Goal: Information Seeking & Learning: Find specific page/section

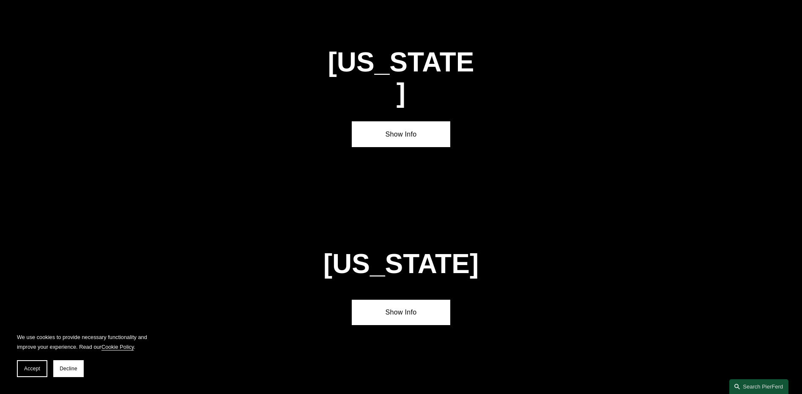
scroll to position [2748, 0]
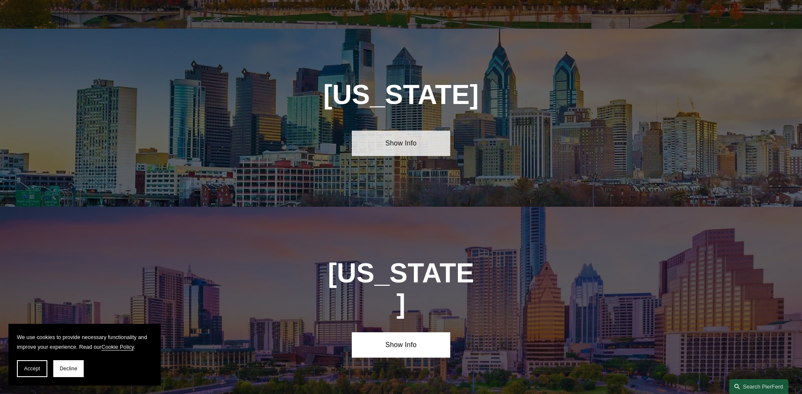
click at [429, 131] on link "Show Info" at bounding box center [401, 143] width 99 height 25
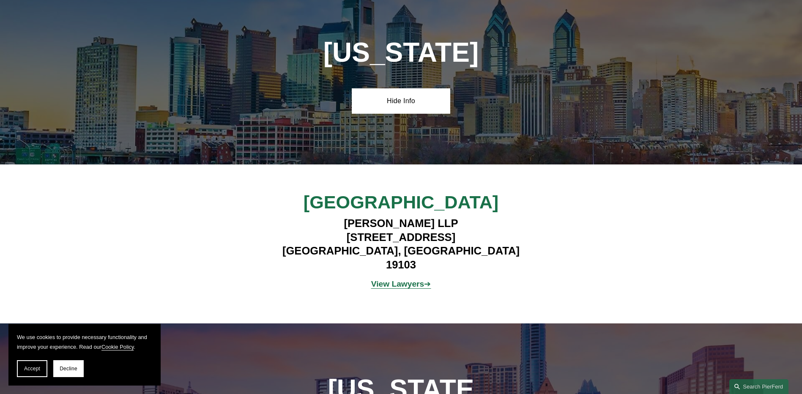
scroll to position [2875, 0]
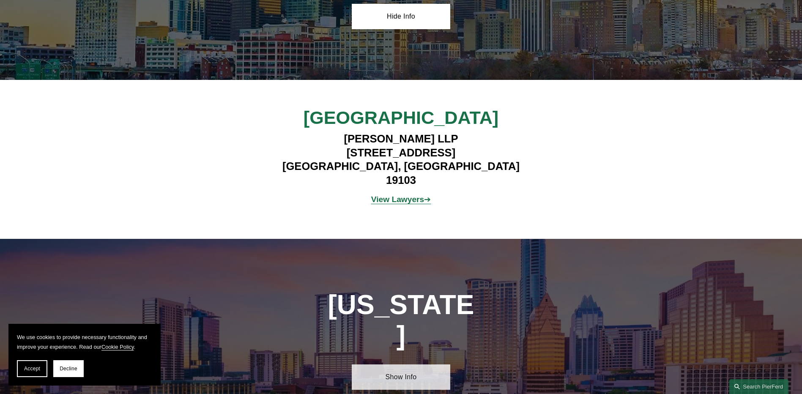
click at [391, 364] on link "Show Info" at bounding box center [401, 376] width 99 height 25
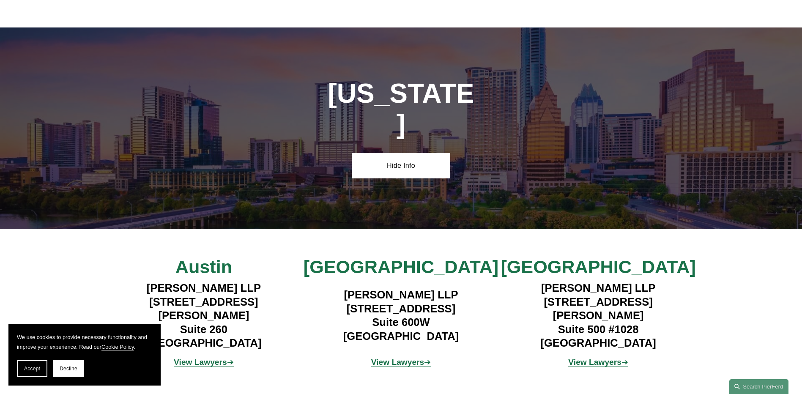
scroll to position [3213, 0]
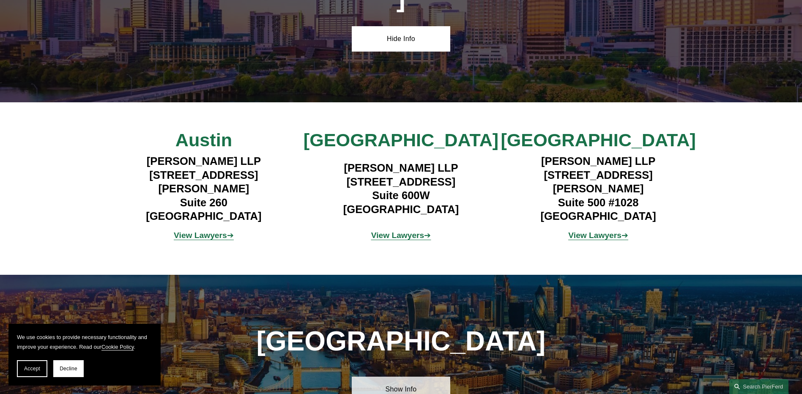
click at [398, 377] on link "Show Info" at bounding box center [401, 389] width 99 height 25
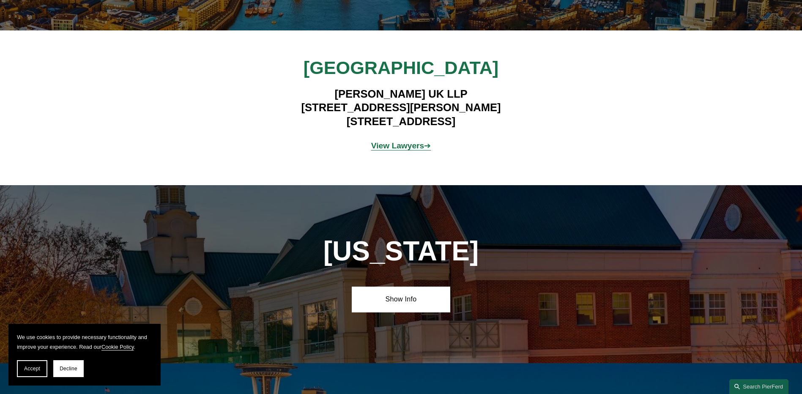
scroll to position [3678, 0]
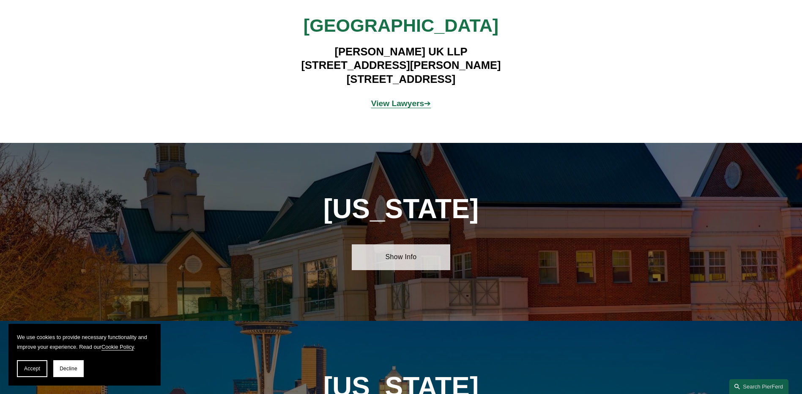
click at [408, 244] on link "Show Info" at bounding box center [401, 256] width 99 height 25
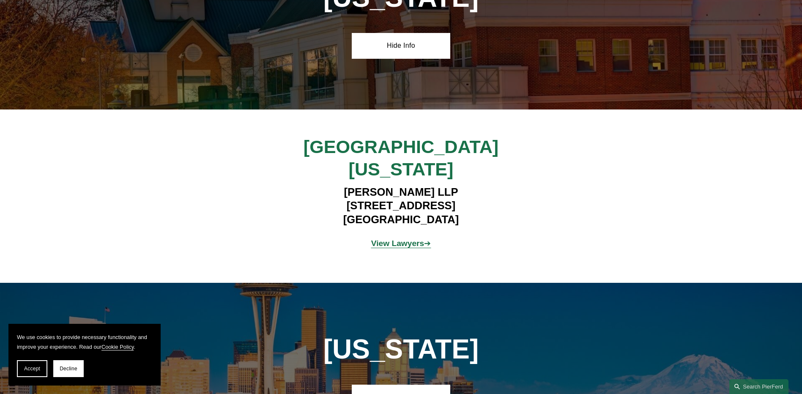
scroll to position [3932, 0]
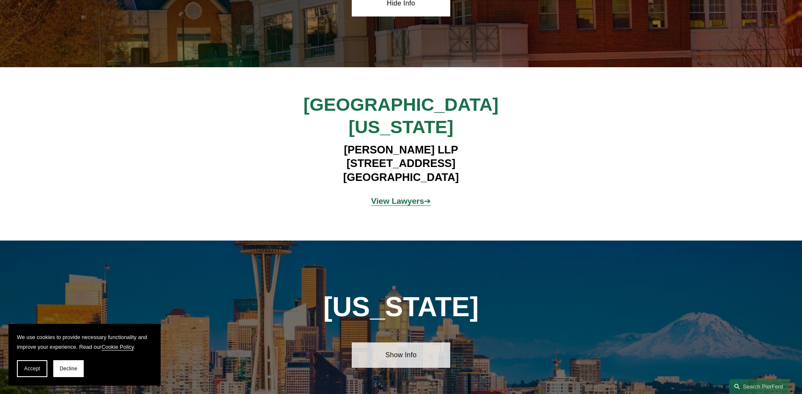
click at [411, 342] on link "Show Info" at bounding box center [401, 354] width 99 height 25
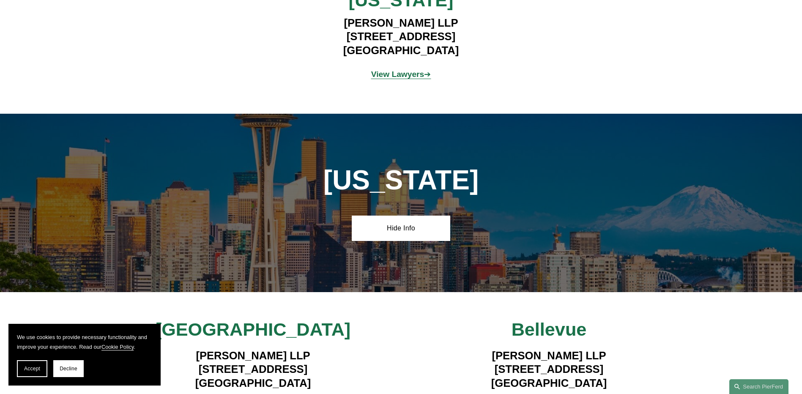
scroll to position [4312, 0]
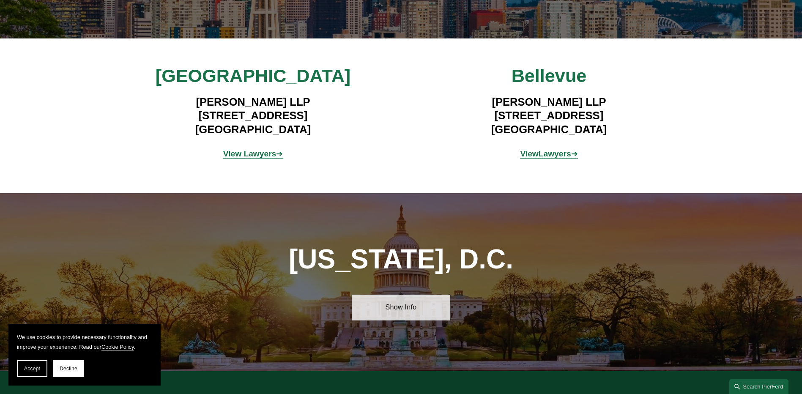
click at [368, 295] on link "Show Info" at bounding box center [401, 307] width 99 height 25
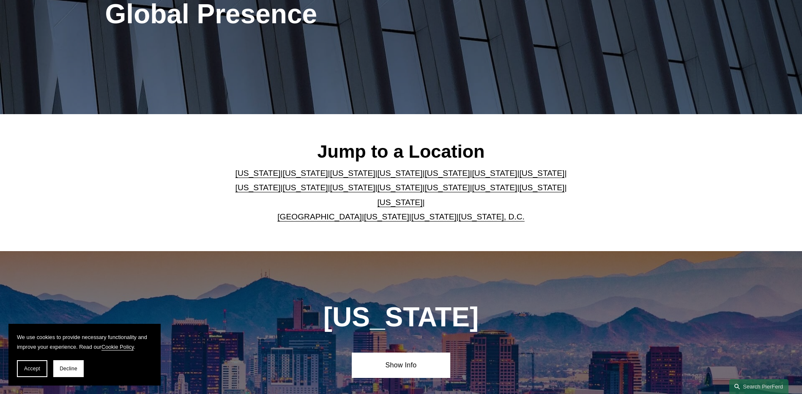
scroll to position [266, 0]
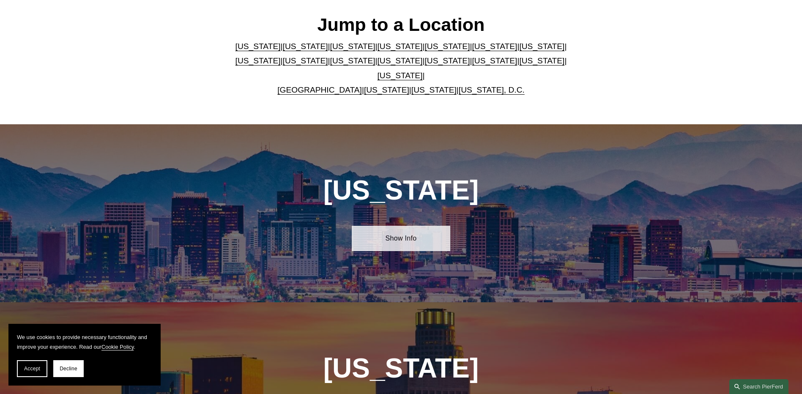
click at [409, 226] on link "Show Info" at bounding box center [401, 238] width 99 height 25
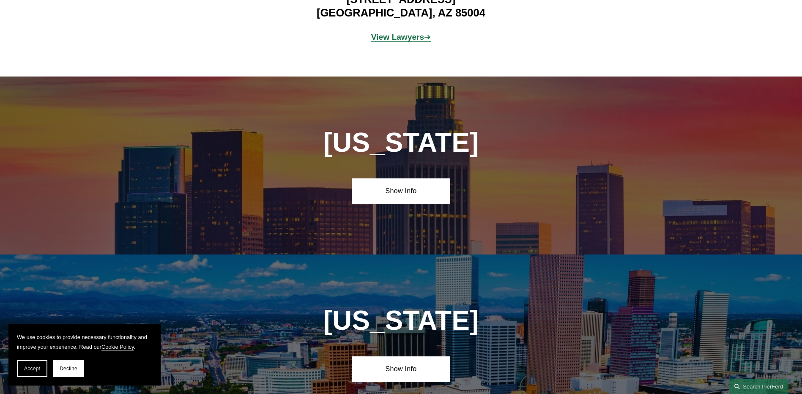
scroll to position [689, 0]
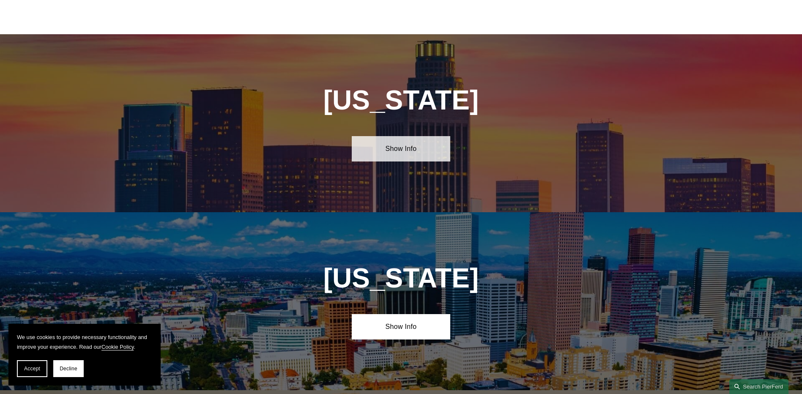
drag, startPoint x: 374, startPoint y: 143, endPoint x: 370, endPoint y: 145, distance: 4.7
click at [374, 143] on link "Show Info" at bounding box center [401, 148] width 99 height 25
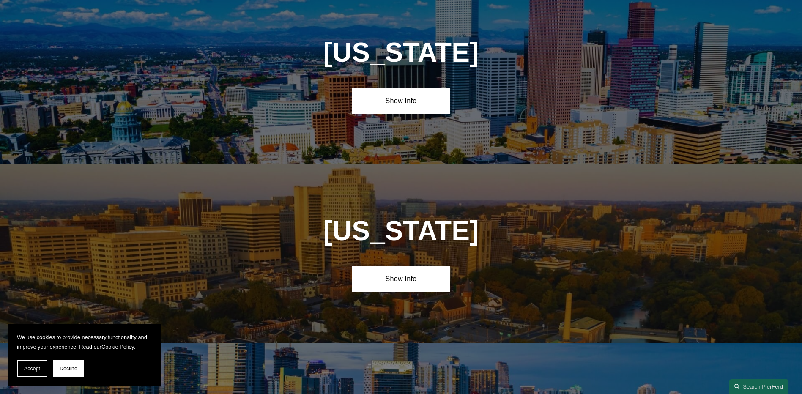
scroll to position [1111, 0]
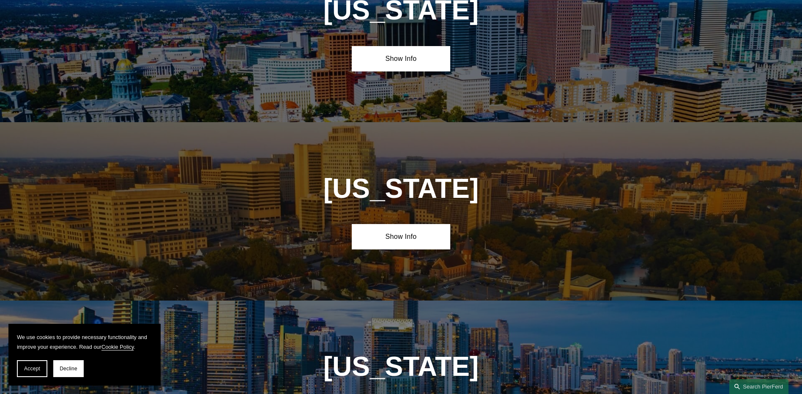
click at [413, 67] on div "[US_STATE] Show Info" at bounding box center [401, 33] width 802 height 178
click at [421, 57] on link "Show Info" at bounding box center [401, 58] width 99 height 25
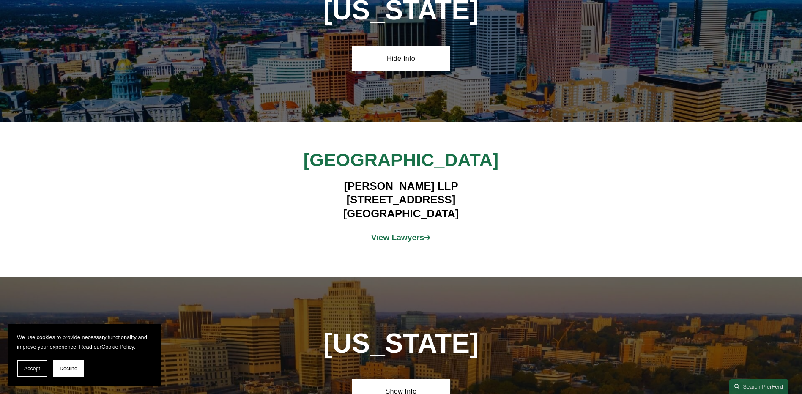
scroll to position [1281, 0]
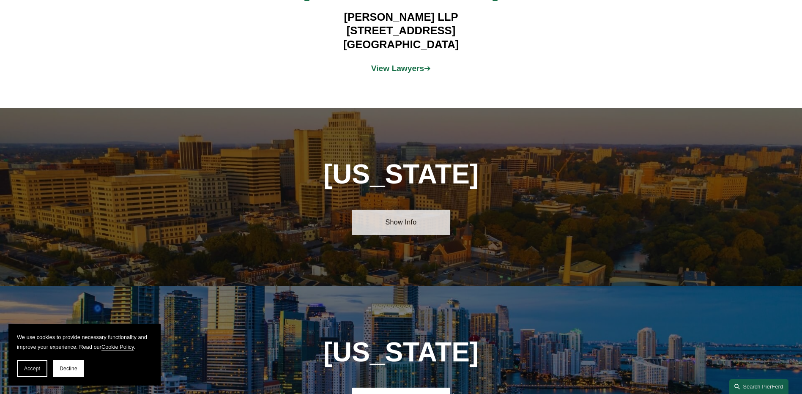
click at [427, 215] on link "Show Info" at bounding box center [401, 222] width 99 height 25
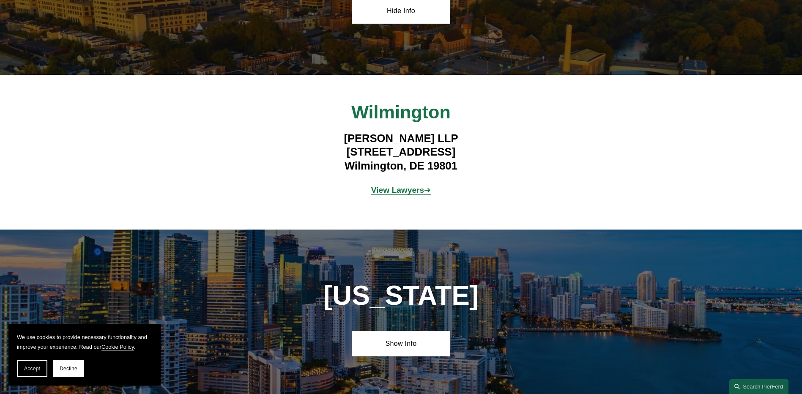
scroll to position [1703, 0]
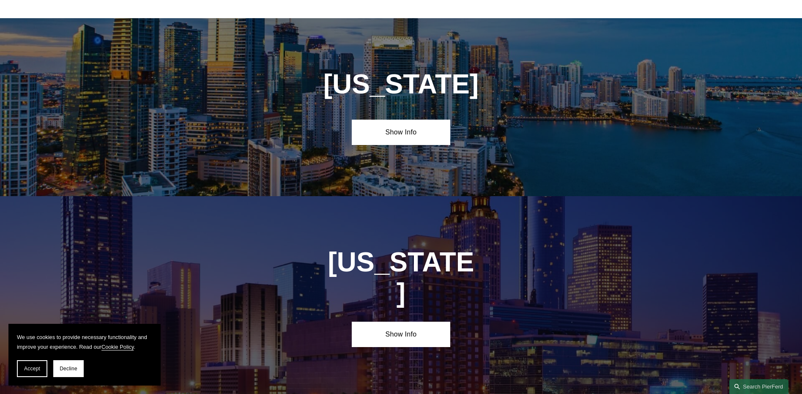
click at [394, 142] on div "[US_STATE] Show Info" at bounding box center [401, 107] width 802 height 178
click at [386, 136] on link "Show Info" at bounding box center [401, 132] width 99 height 25
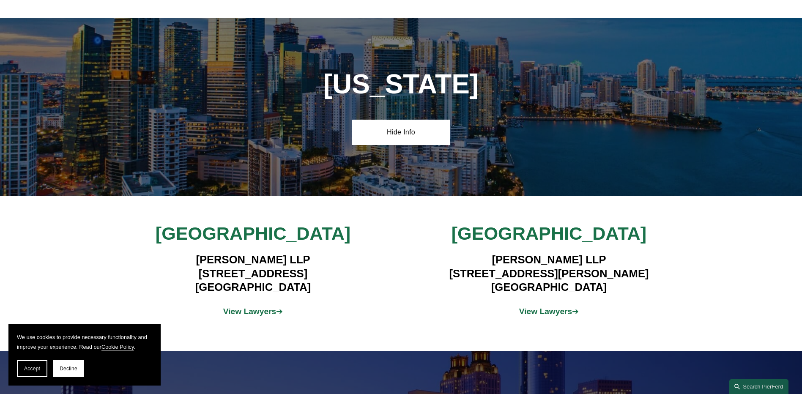
scroll to position [1873, 0]
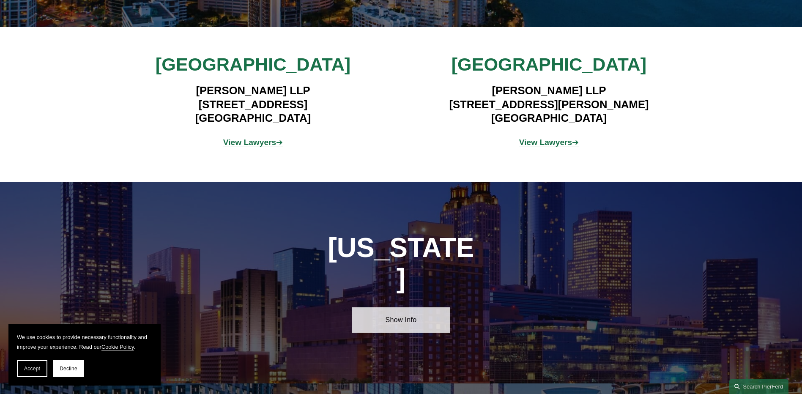
click at [383, 307] on link "Show Info" at bounding box center [401, 319] width 99 height 25
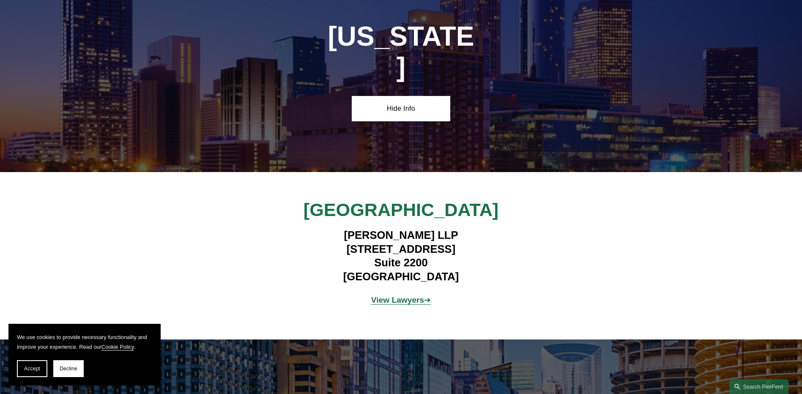
scroll to position [2211, 0]
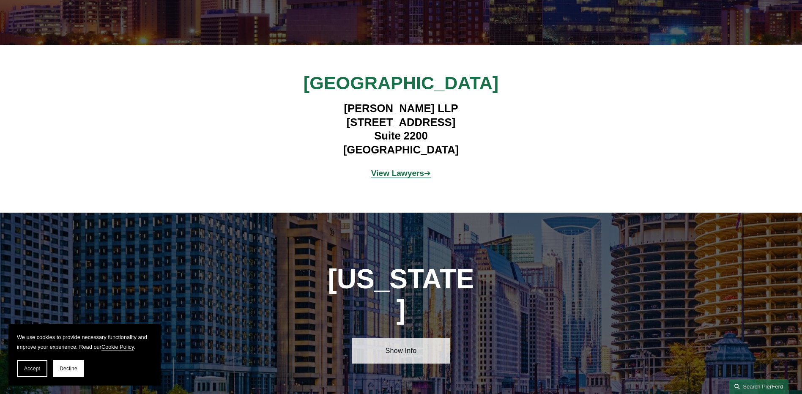
click at [389, 338] on link "Show Info" at bounding box center [401, 350] width 99 height 25
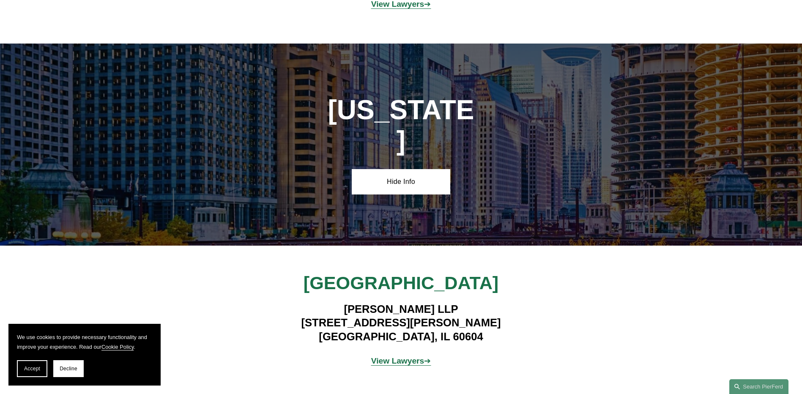
scroll to position [2634, 0]
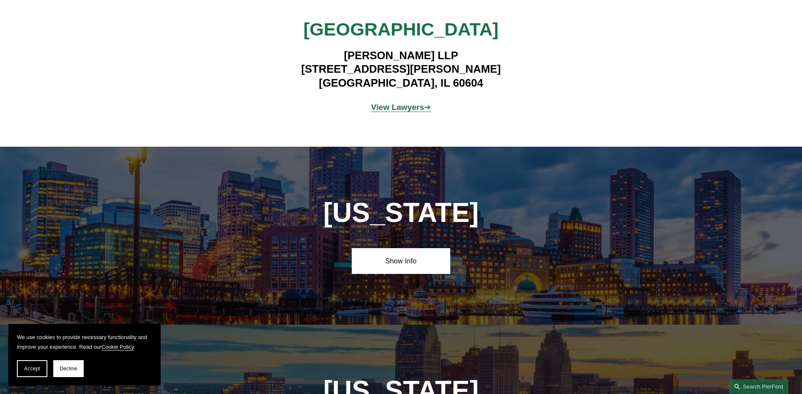
click at [394, 234] on div "[US_STATE] Show Info" at bounding box center [401, 236] width 802 height 178
click at [400, 226] on div "[US_STATE] Show Info" at bounding box center [401, 236] width 802 height 178
click at [407, 248] on link "Show Info" at bounding box center [401, 260] width 99 height 25
